Goal: Information Seeking & Learning: Check status

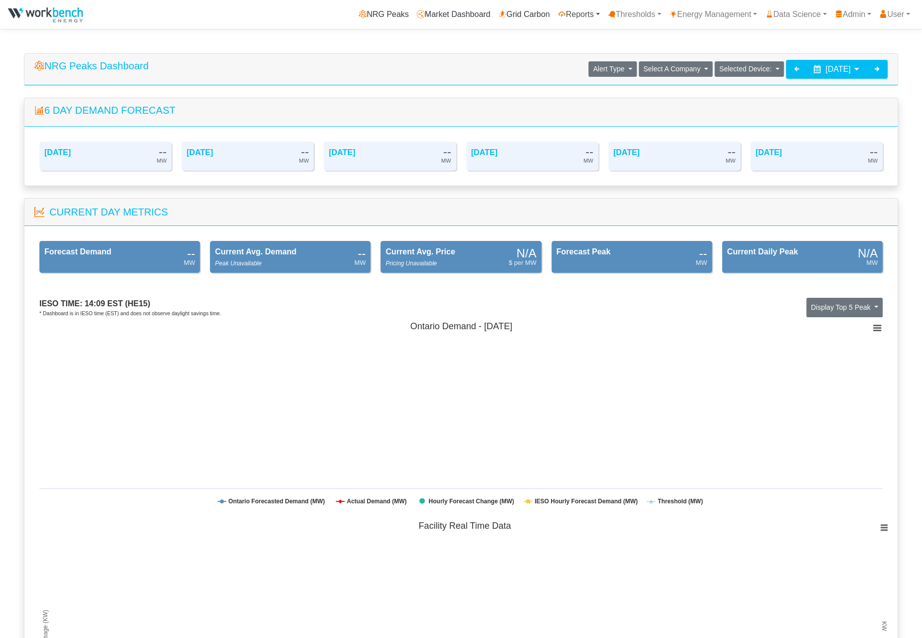
click at [576, 12] on link "Reports" at bounding box center [579, 14] width 50 height 20
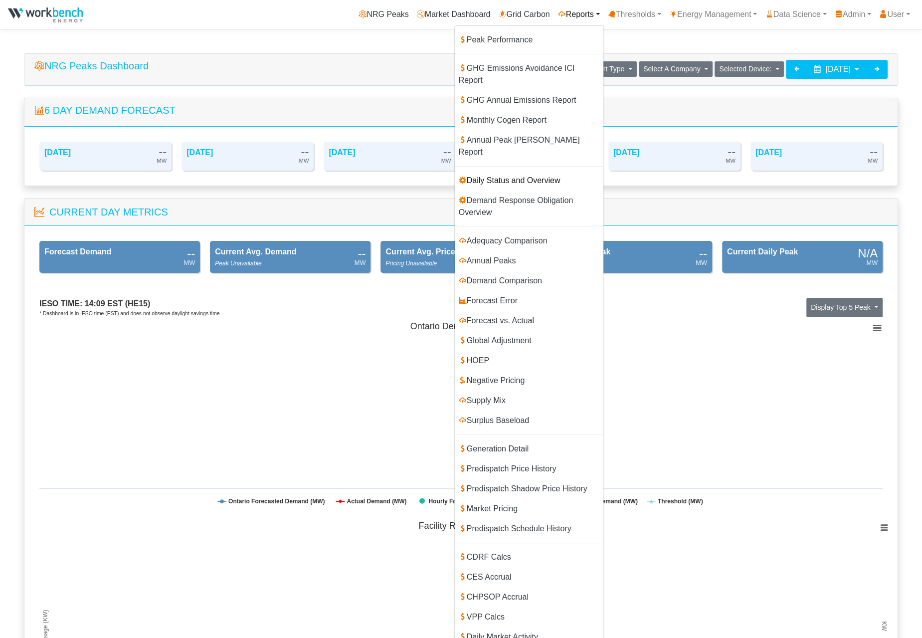
click at [470, 171] on link "Daily Status and Overview" at bounding box center [529, 181] width 149 height 20
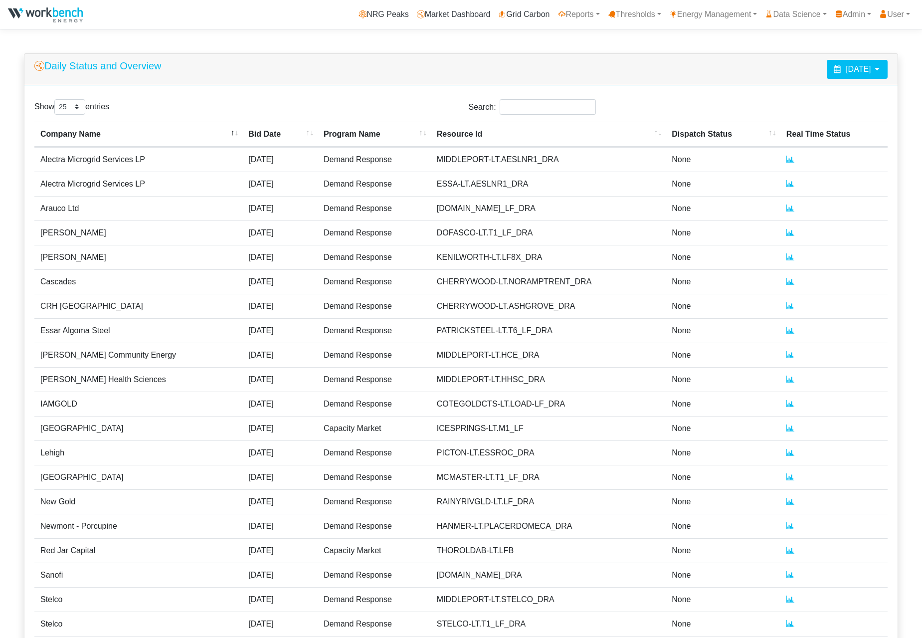
select select "25"
click at [873, 67] on icon at bounding box center [877, 69] width 8 height 8
click at [784, 95] on th at bounding box center [779, 93] width 16 height 13
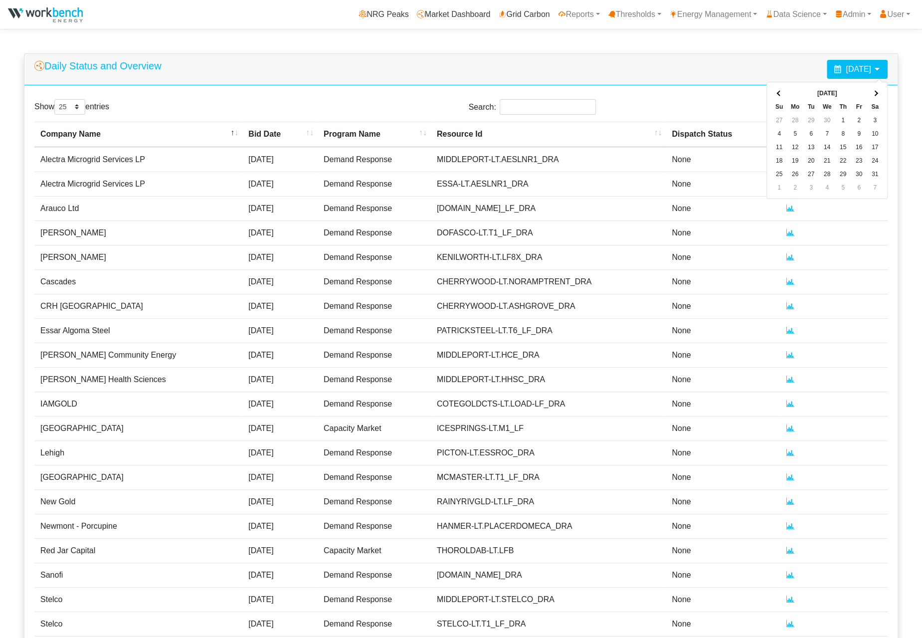
click at [783, 95] on th at bounding box center [779, 93] width 16 height 13
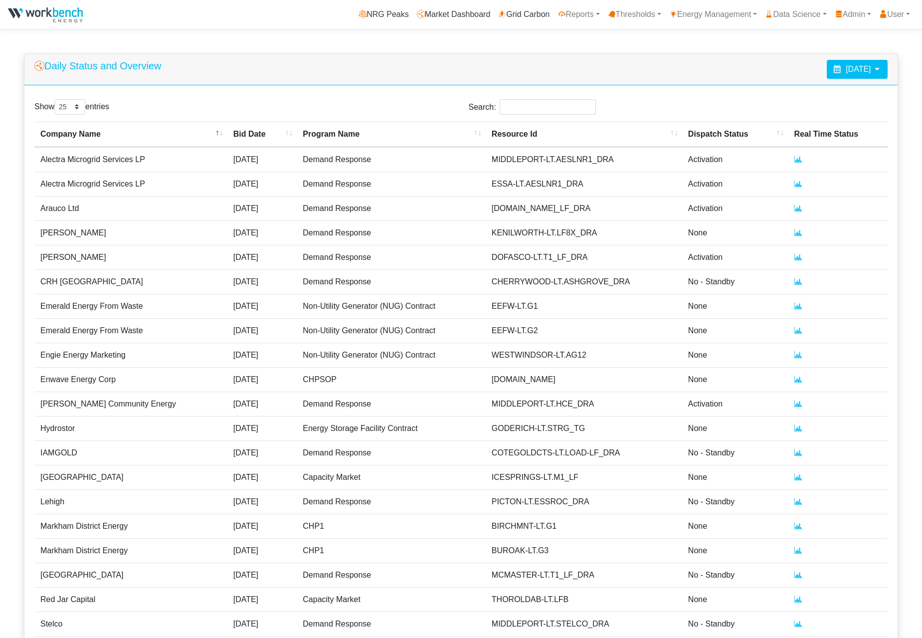
select select "25"
click at [872, 68] on div "February 3, 2025" at bounding box center [857, 69] width 61 height 19
select select "25"
drag, startPoint x: 879, startPoint y: 70, endPoint x: 875, endPoint y: 77, distance: 8.0
click at [878, 70] on icon at bounding box center [877, 69] width 8 height 8
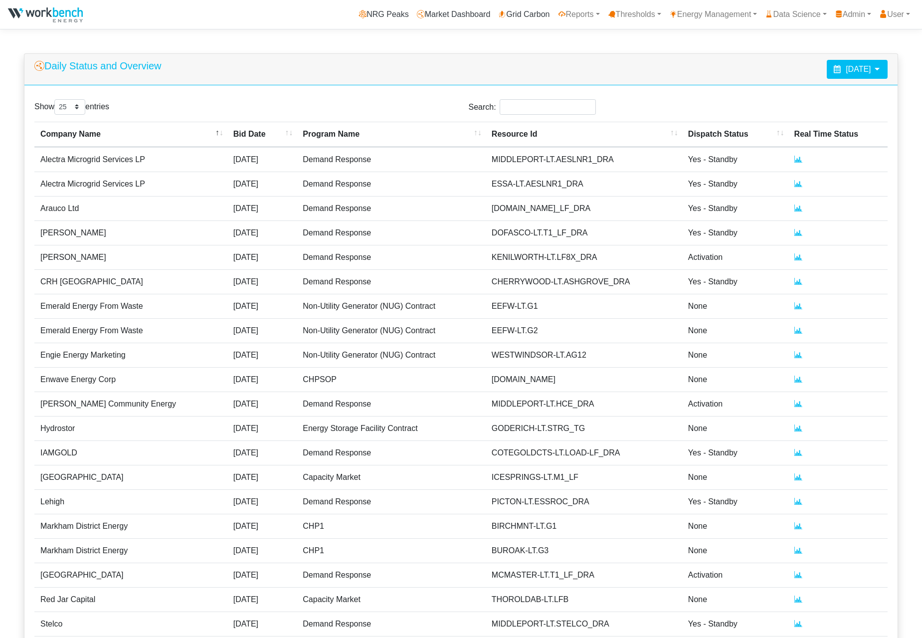
select select "25"
click at [880, 66] on icon at bounding box center [877, 69] width 8 height 8
select select "25"
click at [794, 280] on icon at bounding box center [798, 281] width 8 height 8
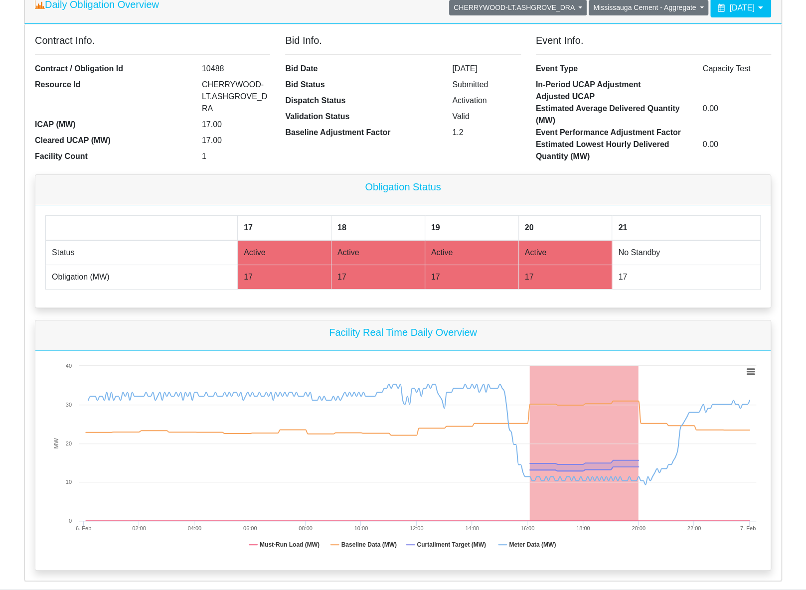
scroll to position [84, 0]
